Goal: Check status: Check status

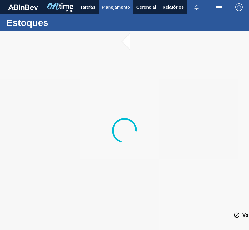
click at [111, 8] on span "Planejamento" at bounding box center [116, 6] width 28 height 7
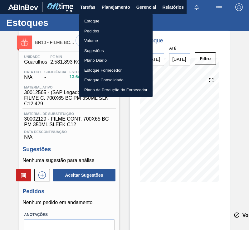
click at [103, 60] on li "Plano Diário" at bounding box center [115, 60] width 73 height 10
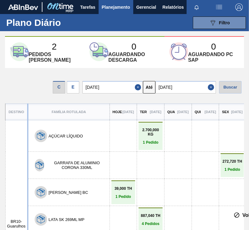
click at [79, 86] on div "E" at bounding box center [73, 87] width 12 height 12
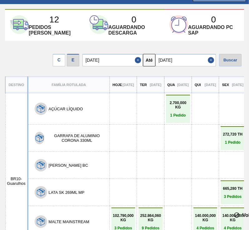
click at [188, 62] on input "[DATE]" at bounding box center [185, 60] width 60 height 12
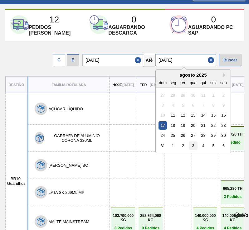
click at [192, 147] on div "3" at bounding box center [192, 145] width 8 height 8
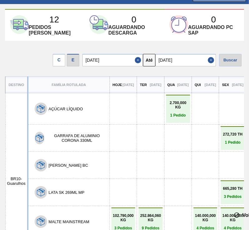
type input "[DATE]"
click at [222, 62] on div "Buscar" at bounding box center [230, 60] width 22 height 12
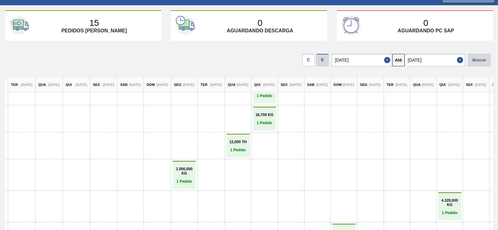
scroll to position [0, 130]
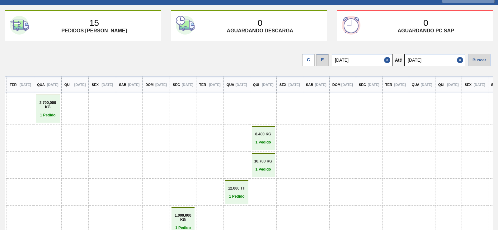
drag, startPoint x: 134, startPoint y: 85, endPoint x: 135, endPoint y: -7, distance: 91.9
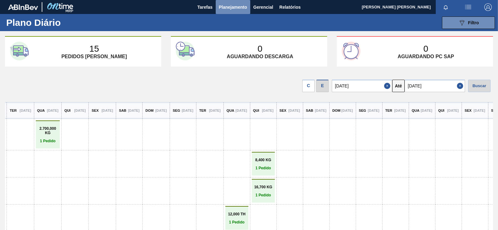
click at [241, 8] on span "Planejamento" at bounding box center [233, 6] width 28 height 7
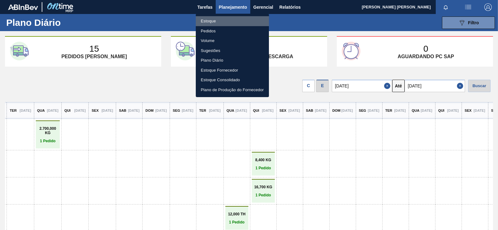
click at [226, 20] on li "Estoque" at bounding box center [232, 21] width 73 height 10
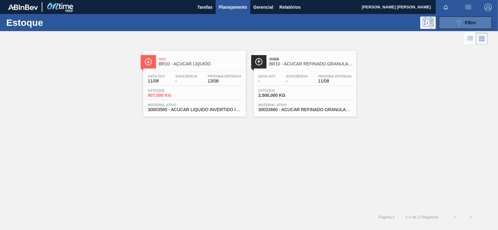
click at [248, 22] on button "089F7B8B-B2A5-4AFE-B5C0-19BA573D28AC Filtro" at bounding box center [465, 23] width 53 height 12
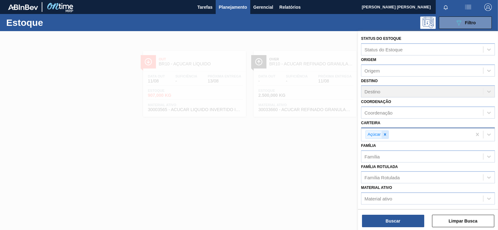
click at [248, 136] on icon at bounding box center [385, 134] width 4 height 4
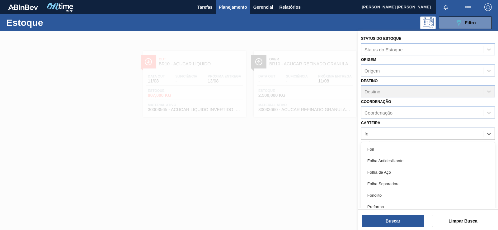
type input "foi"
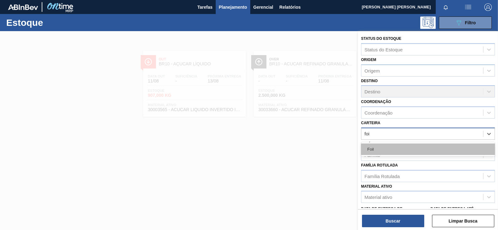
click at [248, 150] on div "Foil" at bounding box center [428, 150] width 134 height 12
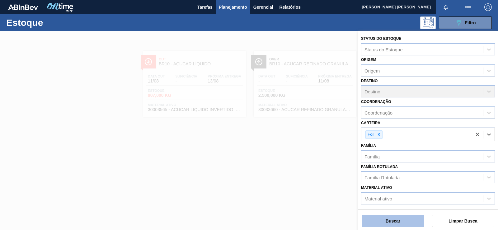
click at [248, 225] on button "Buscar" at bounding box center [393, 221] width 62 height 12
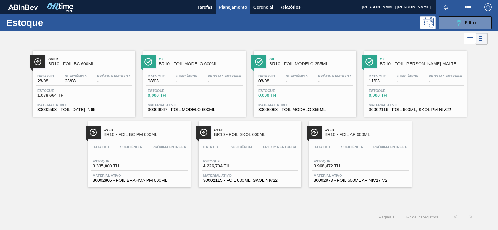
click at [107, 104] on span "Material ativo" at bounding box center [83, 105] width 93 height 4
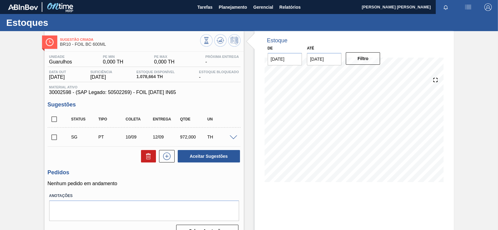
click at [248, 59] on input "[DATE]" at bounding box center [324, 59] width 35 height 12
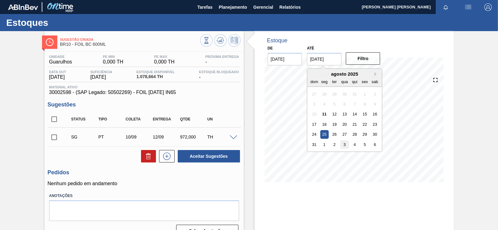
click at [248, 142] on div "3" at bounding box center [345, 144] width 8 height 8
type input "[DATE]"
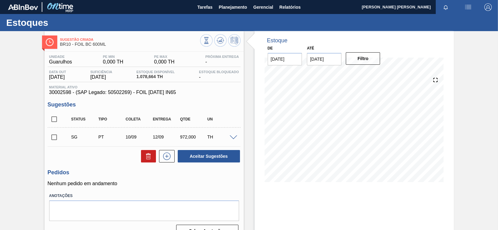
click at [248, 50] on div "De [DATE] Até [DATE] Filtro" at bounding box center [324, 54] width 125 height 21
click at [248, 57] on button "Filtro" at bounding box center [363, 58] width 35 height 12
click at [221, 40] on icon at bounding box center [221, 40] width 1 height 2
